Goal: Communication & Community: Answer question/provide support

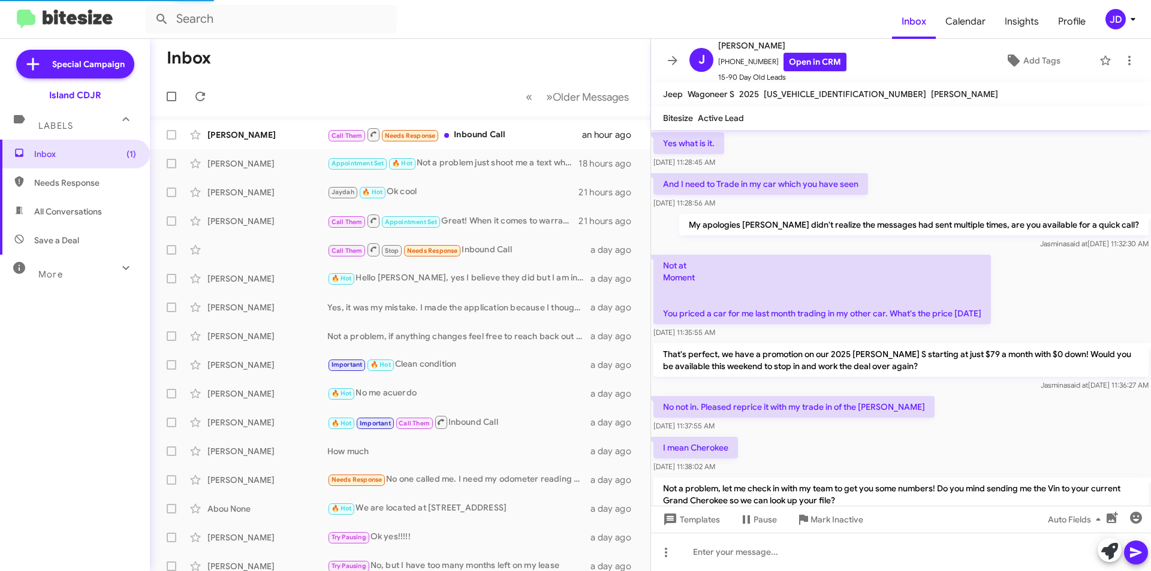
scroll to position [516, 0]
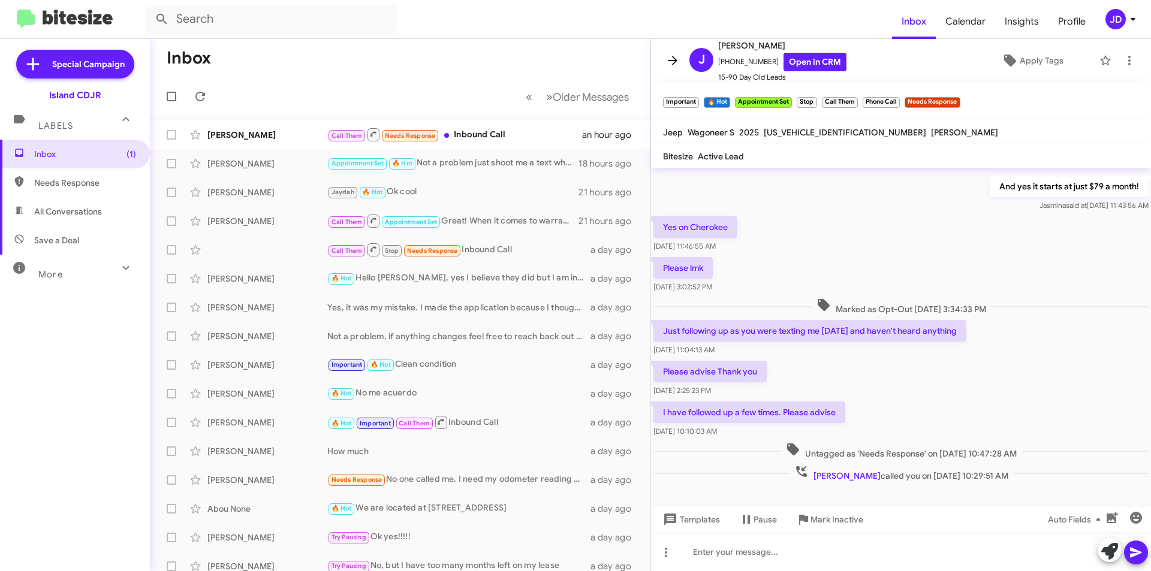
click at [661, 62] on span at bounding box center [673, 60] width 24 height 14
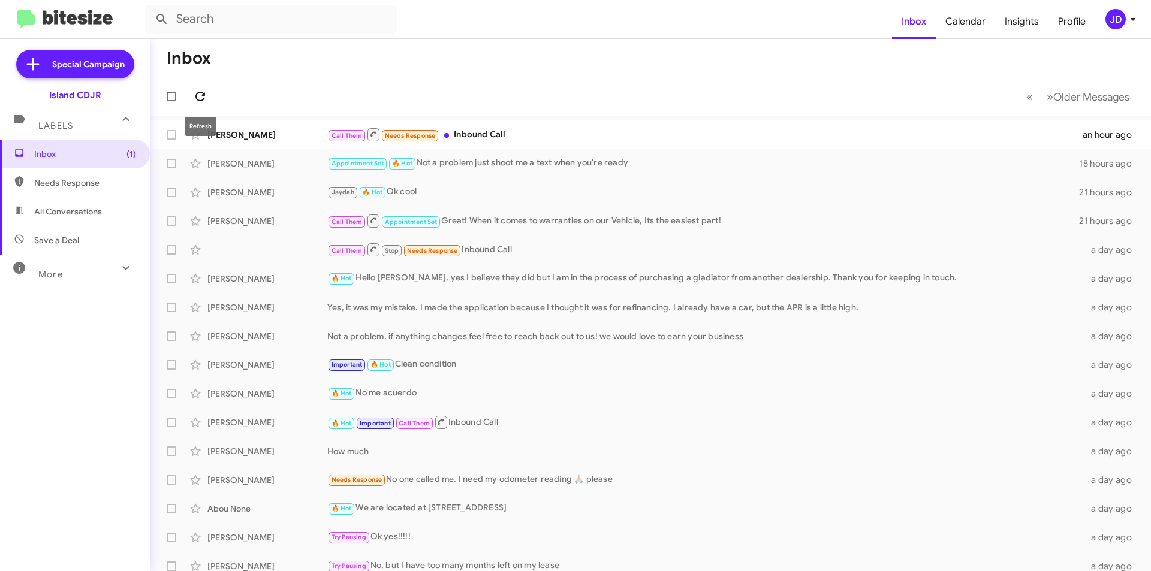
click at [201, 94] on icon at bounding box center [200, 96] width 14 height 14
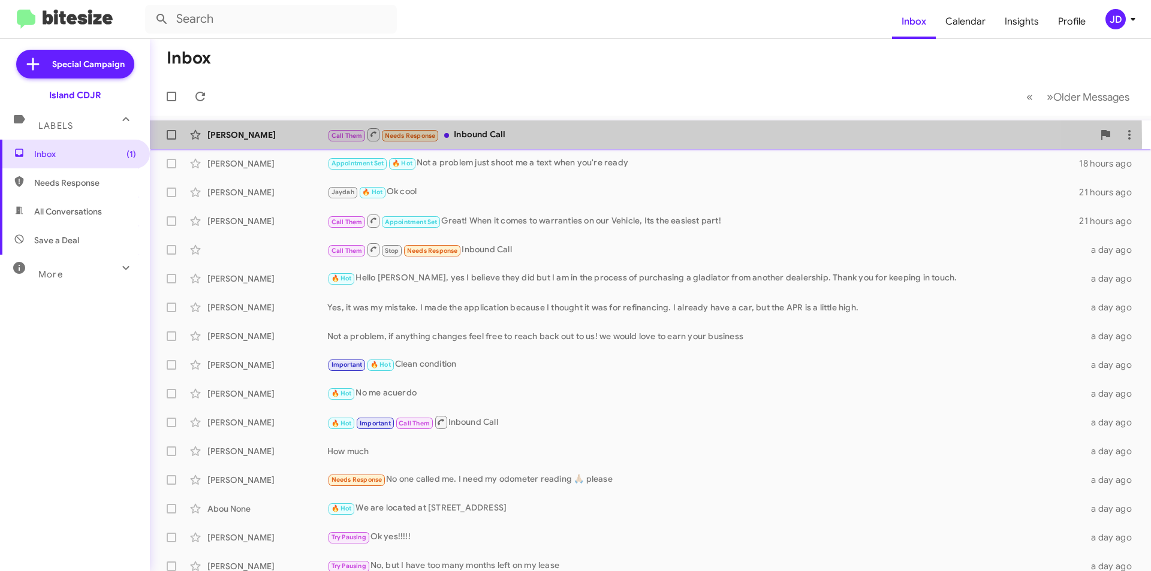
click at [264, 143] on div "[PERSON_NAME] Call Them Needs Response Inbound Call an hour ago" at bounding box center [650, 135] width 982 height 24
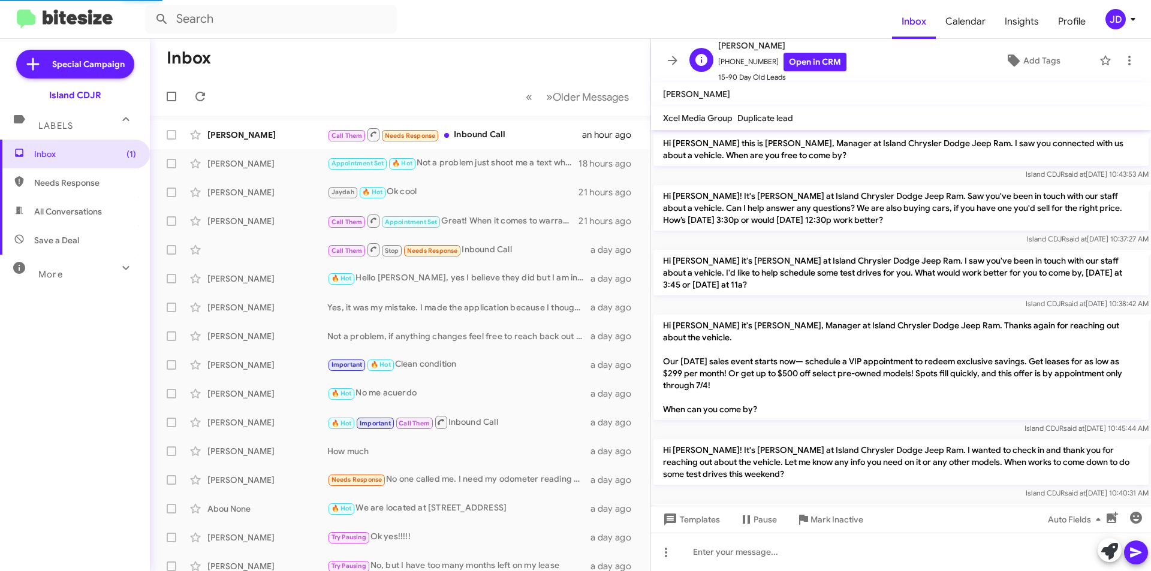
scroll to position [570, 0]
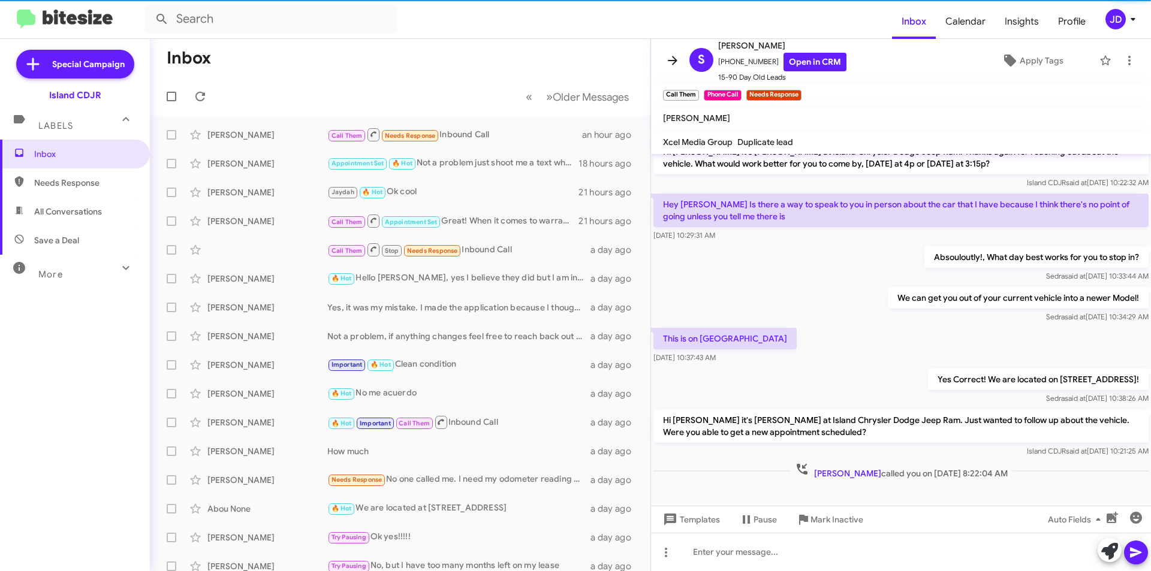
click at [670, 61] on icon at bounding box center [673, 60] width 10 height 9
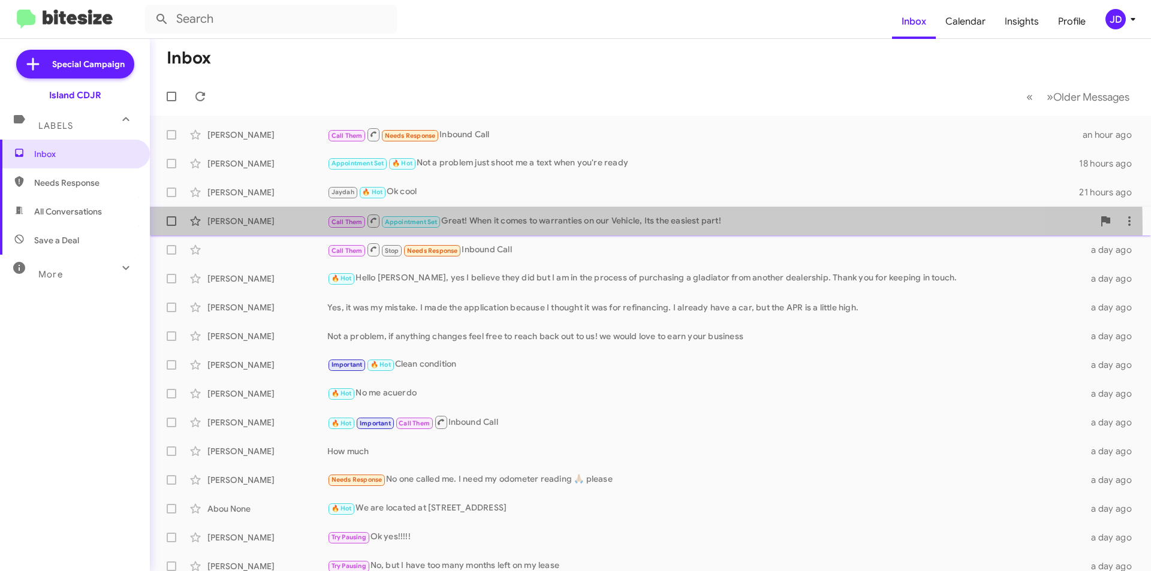
click at [485, 229] on div "[PERSON_NAME] Call Them Appointment Set Great! When it comes to warranties on o…" at bounding box center [650, 221] width 982 height 24
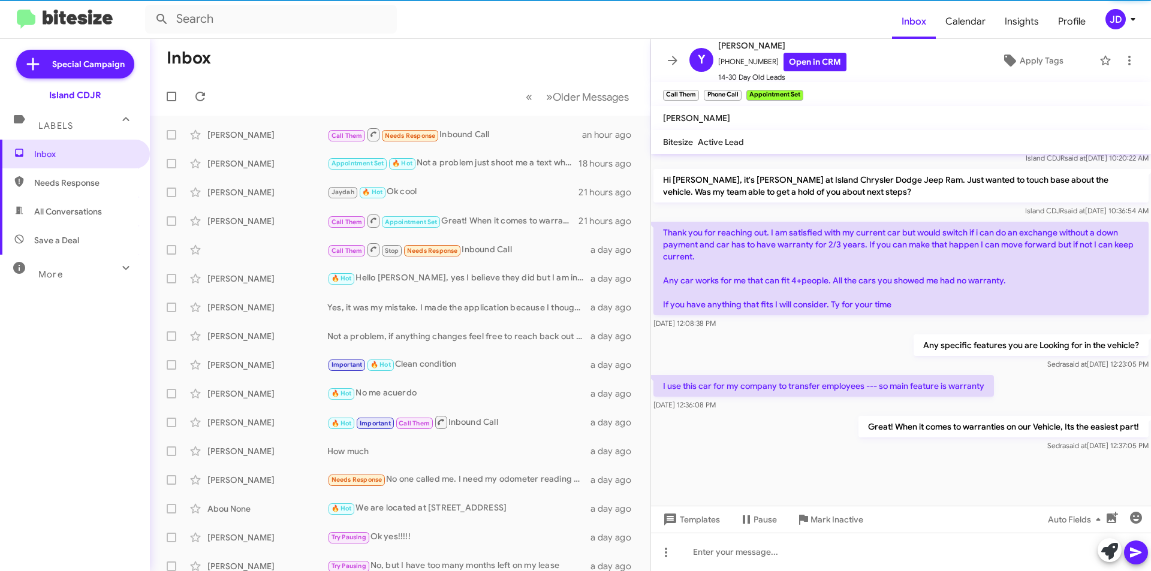
scroll to position [679, 0]
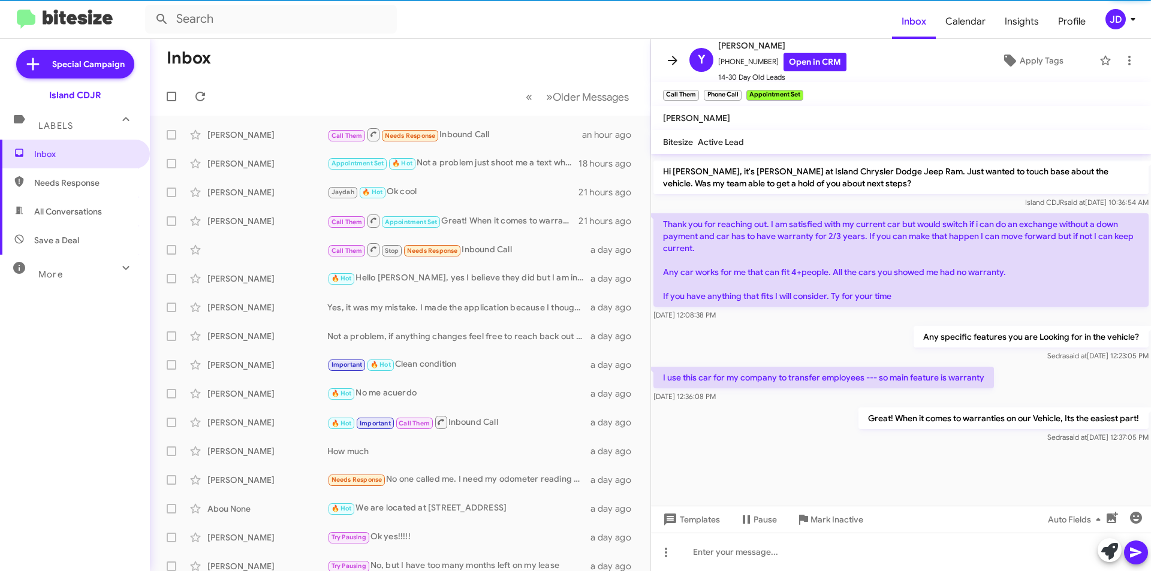
click at [662, 66] on span at bounding box center [673, 60] width 24 height 14
